Goal: Transaction & Acquisition: Purchase product/service

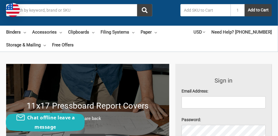
scroll to position [58, 0]
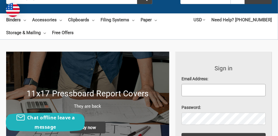
click at [191, 87] on input "Email Address:" at bounding box center [224, 90] width 84 height 12
type input "westerncasswcater@windstream.net"
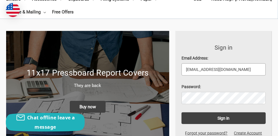
scroll to position [88, 0]
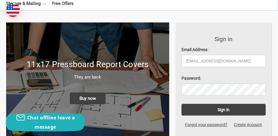
click at [225, 77] on label "Password:" at bounding box center [224, 78] width 84 height 6
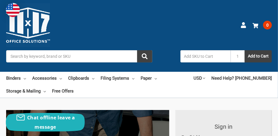
scroll to position [0, 0]
click at [242, 26] on use at bounding box center [243, 25] width 5 height 6
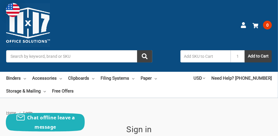
click at [14, 57] on input "Search" at bounding box center [79, 56] width 146 height 12
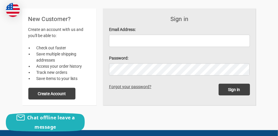
scroll to position [146, 0]
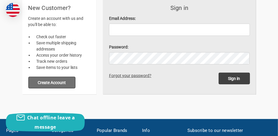
click at [54, 82] on button "Create Account" at bounding box center [51, 83] width 47 height 12
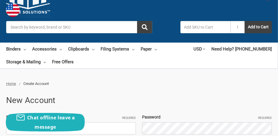
scroll to position [88, 0]
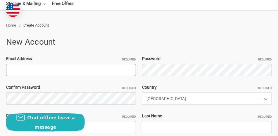
click at [17, 69] on input "Email Address Required" at bounding box center [71, 70] width 130 height 12
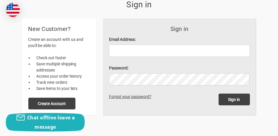
scroll to position [117, 0]
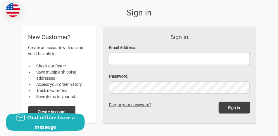
click at [118, 60] on input "Email Address:" at bounding box center [179, 59] width 141 height 12
type input "[EMAIL_ADDRESS][DOMAIN_NAME]"
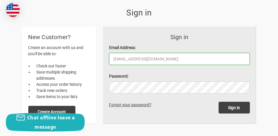
click at [119, 105] on link "Forgot your password?" at bounding box center [131, 105] width 44 height 5
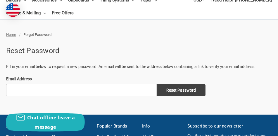
scroll to position [88, 0]
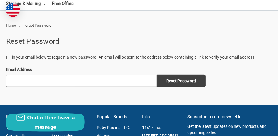
click at [25, 77] on input "Email Address" at bounding box center [81, 81] width 151 height 12
type input "[EMAIL_ADDRESS][DOMAIN_NAME]"
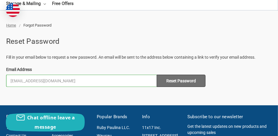
click at [181, 80] on input "Reset Password" at bounding box center [181, 81] width 49 height 12
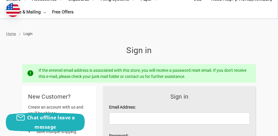
scroll to position [88, 0]
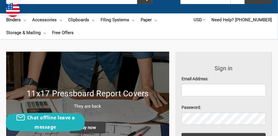
scroll to position [117, 0]
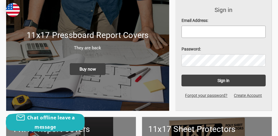
click at [192, 32] on input "Email Address:" at bounding box center [224, 32] width 84 height 12
type input "Westerncasswater@windstream.net"
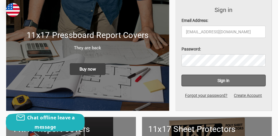
click at [220, 81] on input "Sign in" at bounding box center [224, 81] width 84 height 12
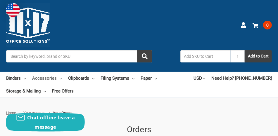
click at [45, 77] on link "Accessories" at bounding box center [47, 78] width 30 height 13
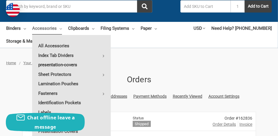
scroll to position [58, 0]
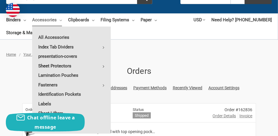
click at [61, 64] on link "Sheet Protectors" at bounding box center [71, 65] width 79 height 9
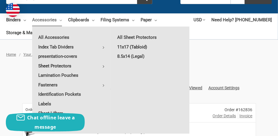
click at [122, 46] on link "11x17 (Tabloid)" at bounding box center [150, 46] width 78 height 9
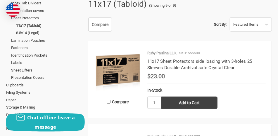
scroll to position [146, 0]
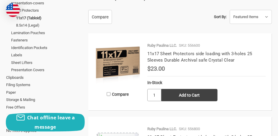
type input "8"
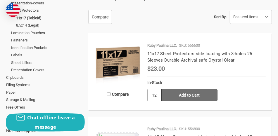
scroll to position [175, 0]
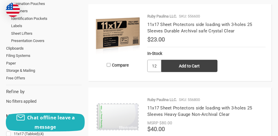
type input "12"
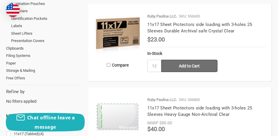
click at [191, 63] on input "Add to Cart" at bounding box center [189, 66] width 56 height 12
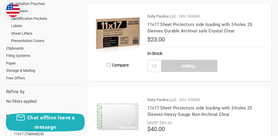
type input "Add to Cart"
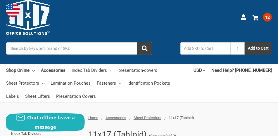
scroll to position [0, 0]
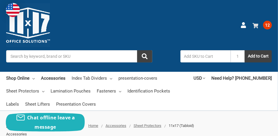
click at [269, 24] on span "12" at bounding box center [267, 25] width 9 height 9
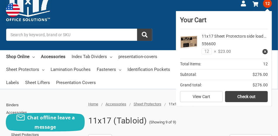
scroll to position [58, 0]
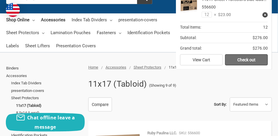
click at [234, 59] on link "Check out" at bounding box center [246, 59] width 43 height 11
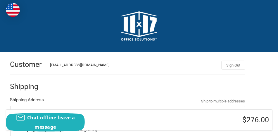
radio input "true"
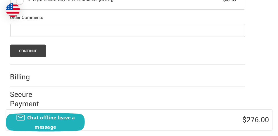
scroll to position [248, 0]
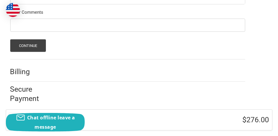
click at [29, 90] on h2 "Secure Payment" at bounding box center [31, 94] width 42 height 18
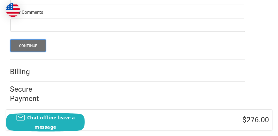
click at [32, 43] on button "Continue" at bounding box center [28, 45] width 36 height 13
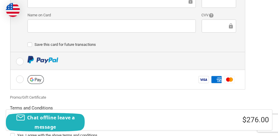
scroll to position [227, 0]
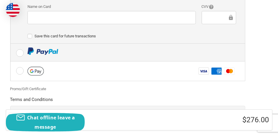
click at [18, 51] on label at bounding box center [128, 53] width 234 height 18
click at [11, 44] on input "radio" at bounding box center [11, 44] width 0 height 0
radio input "true"
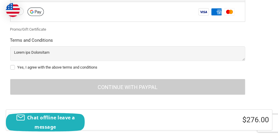
scroll to position [219, 0]
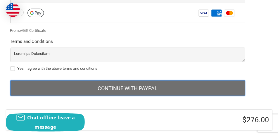
click at [108, 86] on button "Continue with PayPal" at bounding box center [127, 88] width 235 height 16
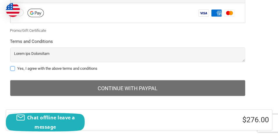
scroll to position [222, 0]
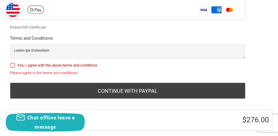
click at [12, 65] on label "Yes, I agree with the above terms and conditions" at bounding box center [127, 65] width 235 height 5
click at [11, 63] on input "Yes, I agree with the above terms and conditions" at bounding box center [10, 63] width 0 height 0
checkbox input "true"
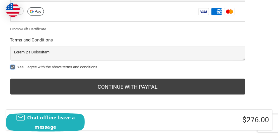
scroll to position [219, 0]
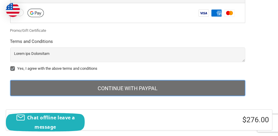
click at [132, 87] on button "Continue with PayPal" at bounding box center [127, 88] width 235 height 16
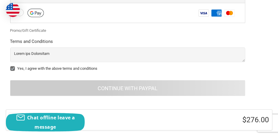
scroll to position [46, 0]
